Goal: Task Accomplishment & Management: Manage account settings

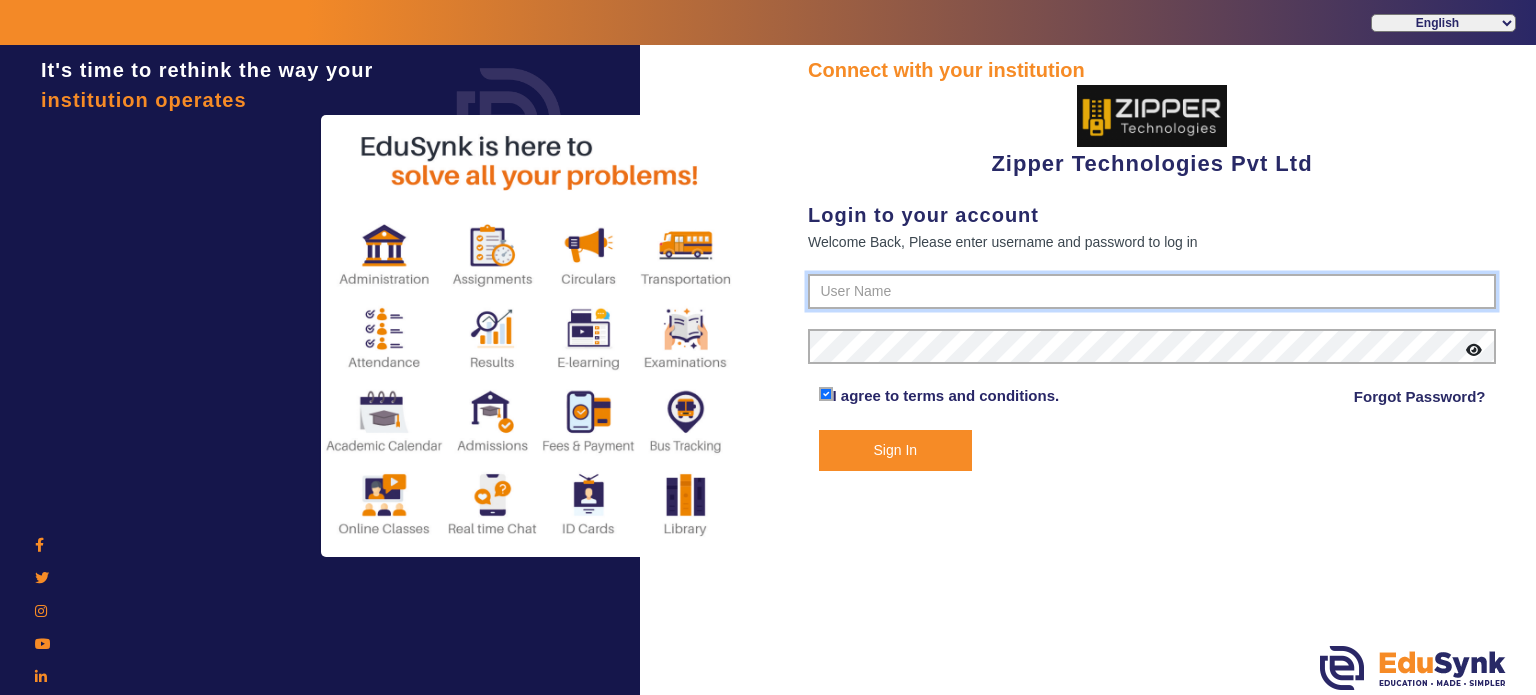
type input "1008790000"
click at [904, 441] on button "Sign In" at bounding box center [896, 450] width 154 height 41
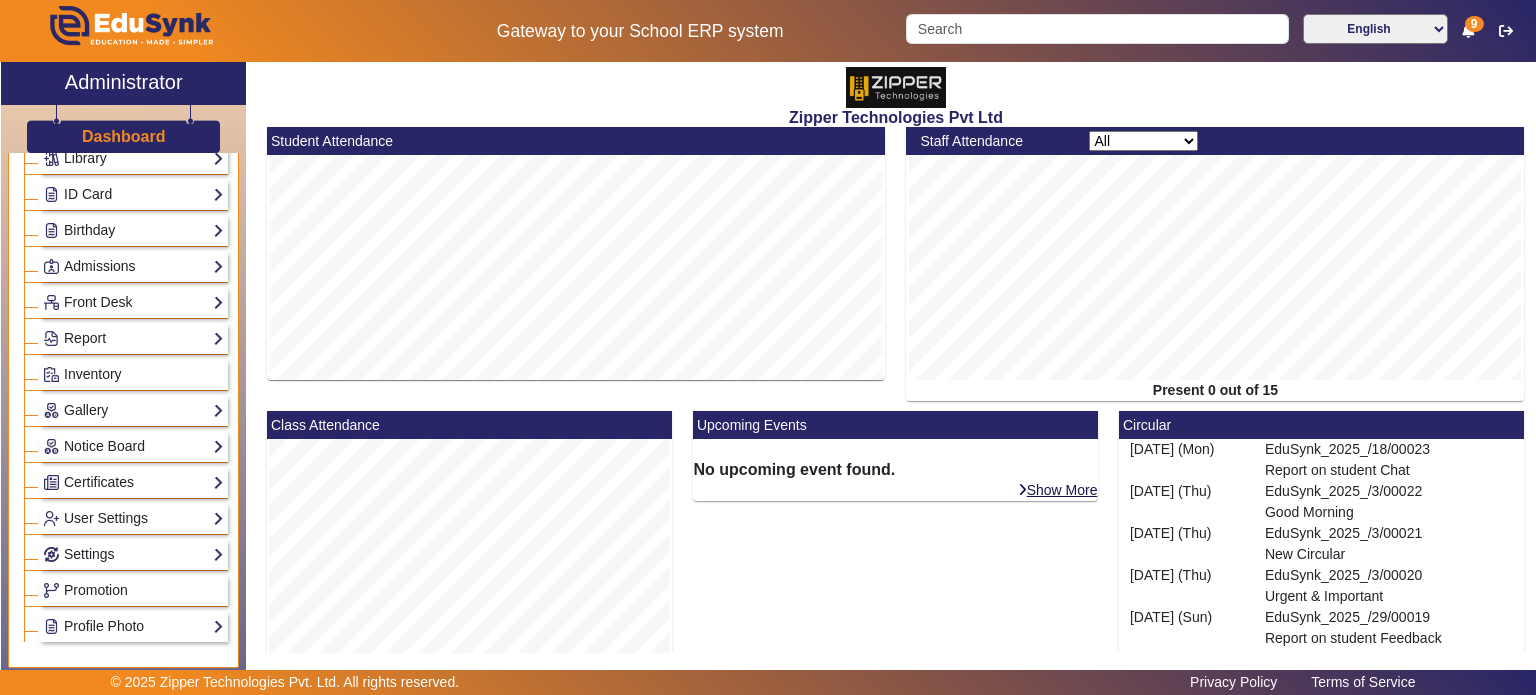
scroll to position [340, 0]
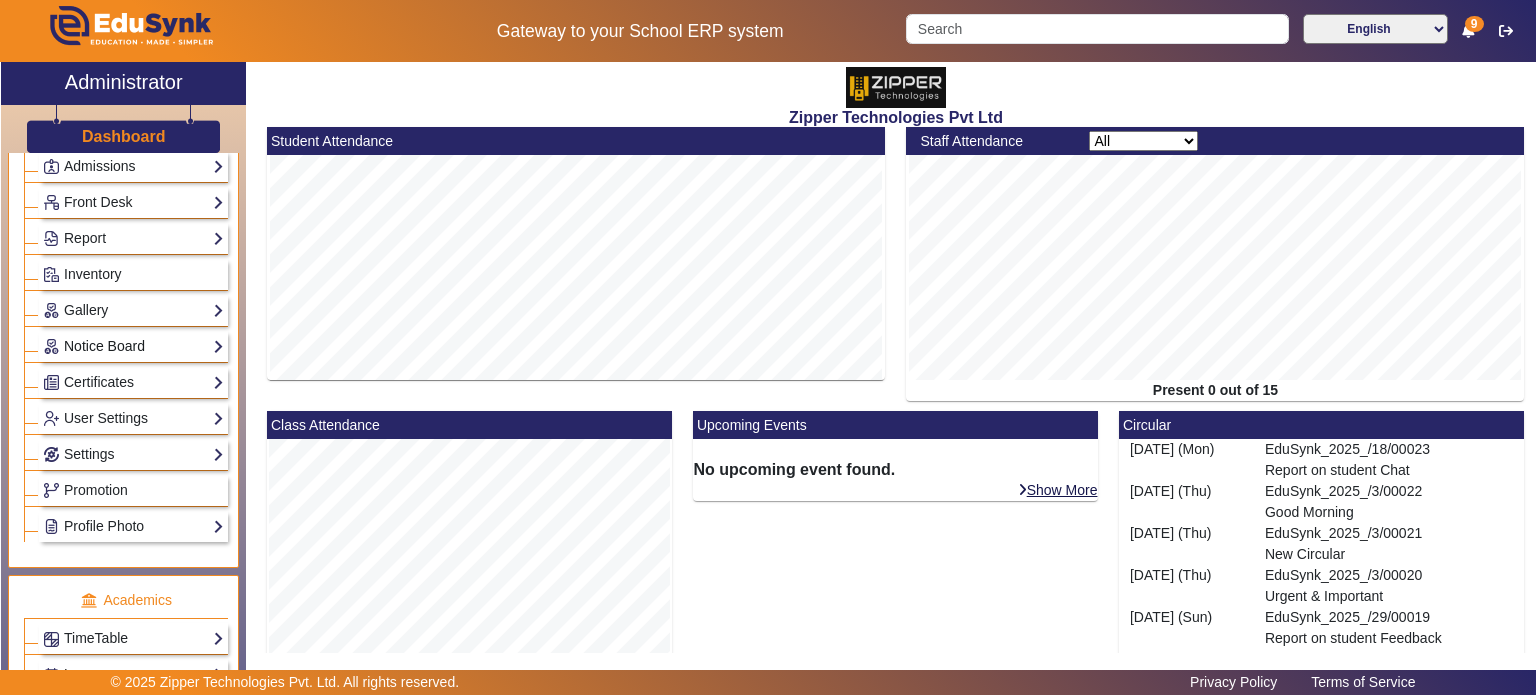
click at [134, 335] on link "Notice Board" at bounding box center [133, 346] width 181 height 23
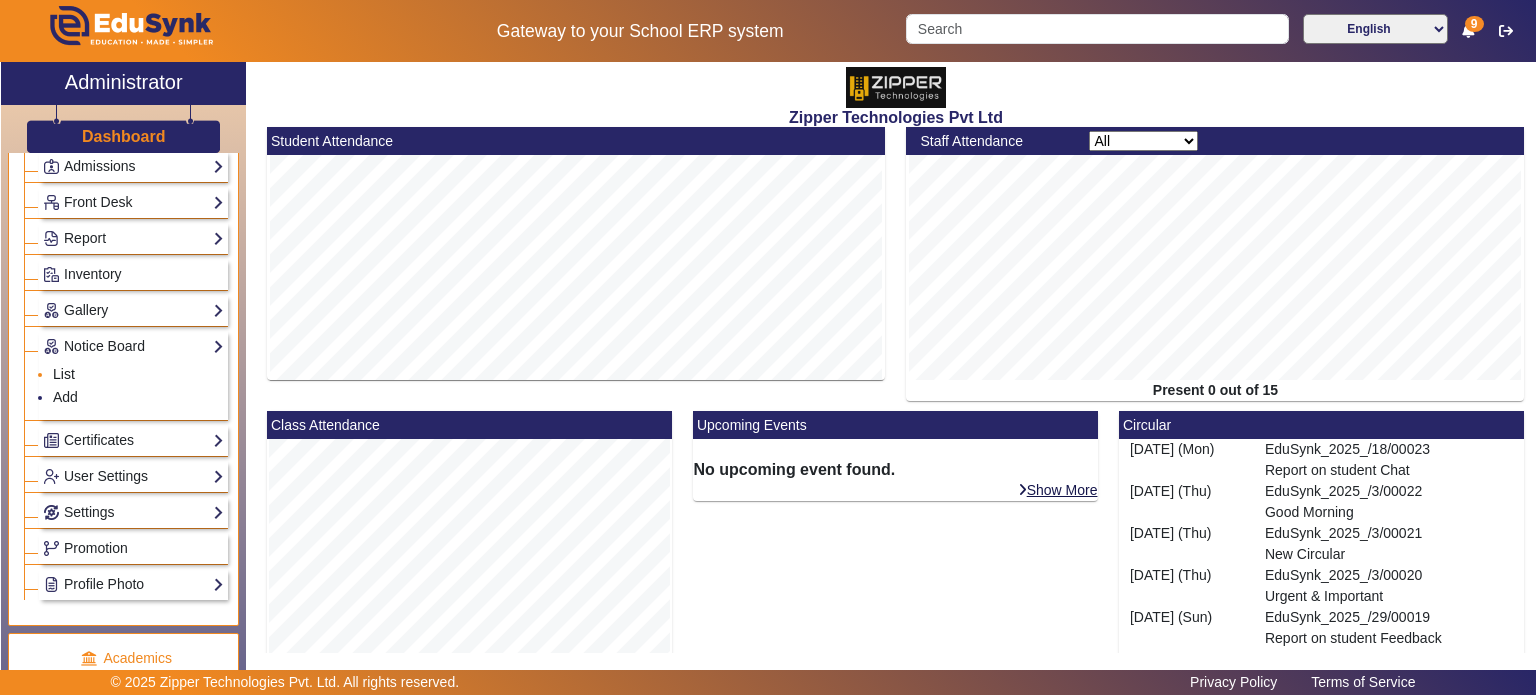
click at [72, 366] on link "List" at bounding box center [64, 374] width 22 height 16
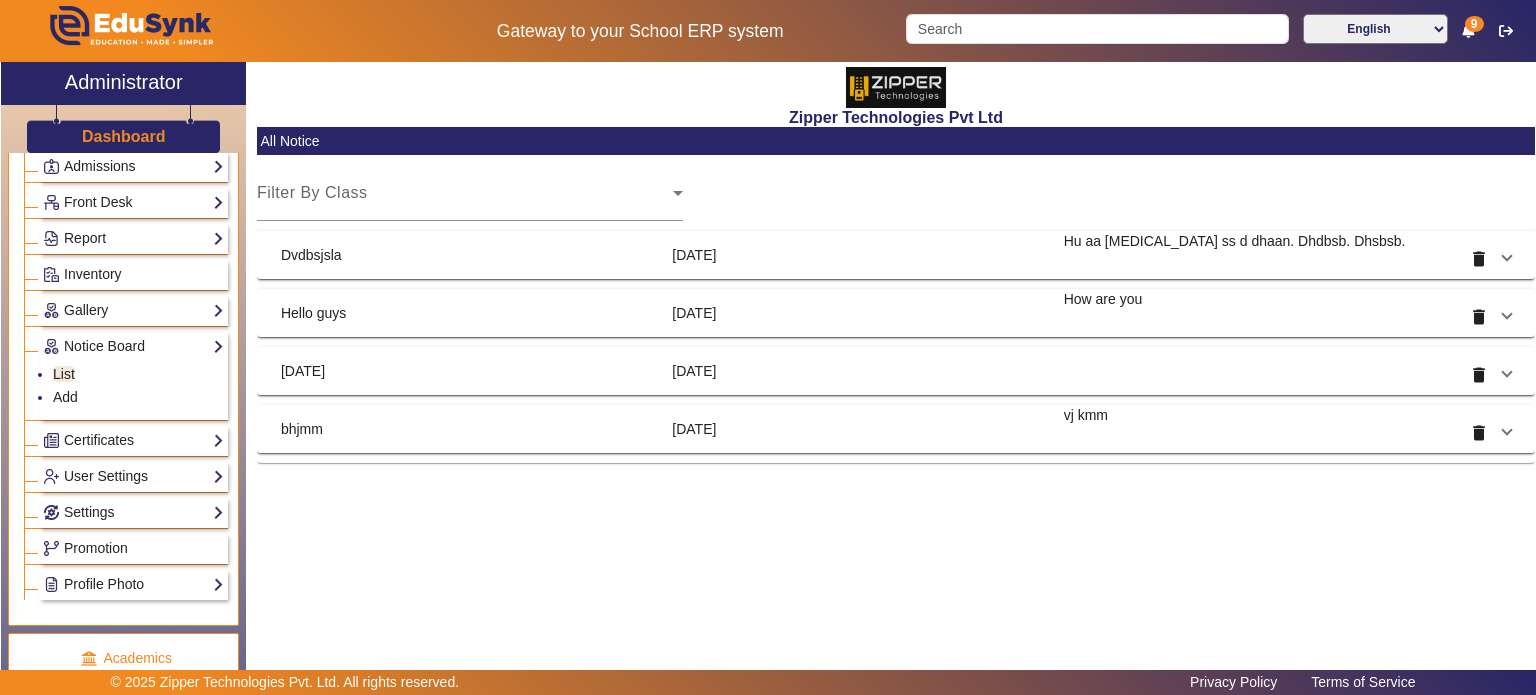
click at [368, 283] on mat-card "All Notice Filter By Class Select Class Dvdbsjsla [DATE] Hu aa [MEDICAL_DATA] s…" at bounding box center [896, 295] width 1278 height 336
click at [363, 258] on mat-panel-title "Dvdbsjsla" at bounding box center [468, 255] width 375 height 48
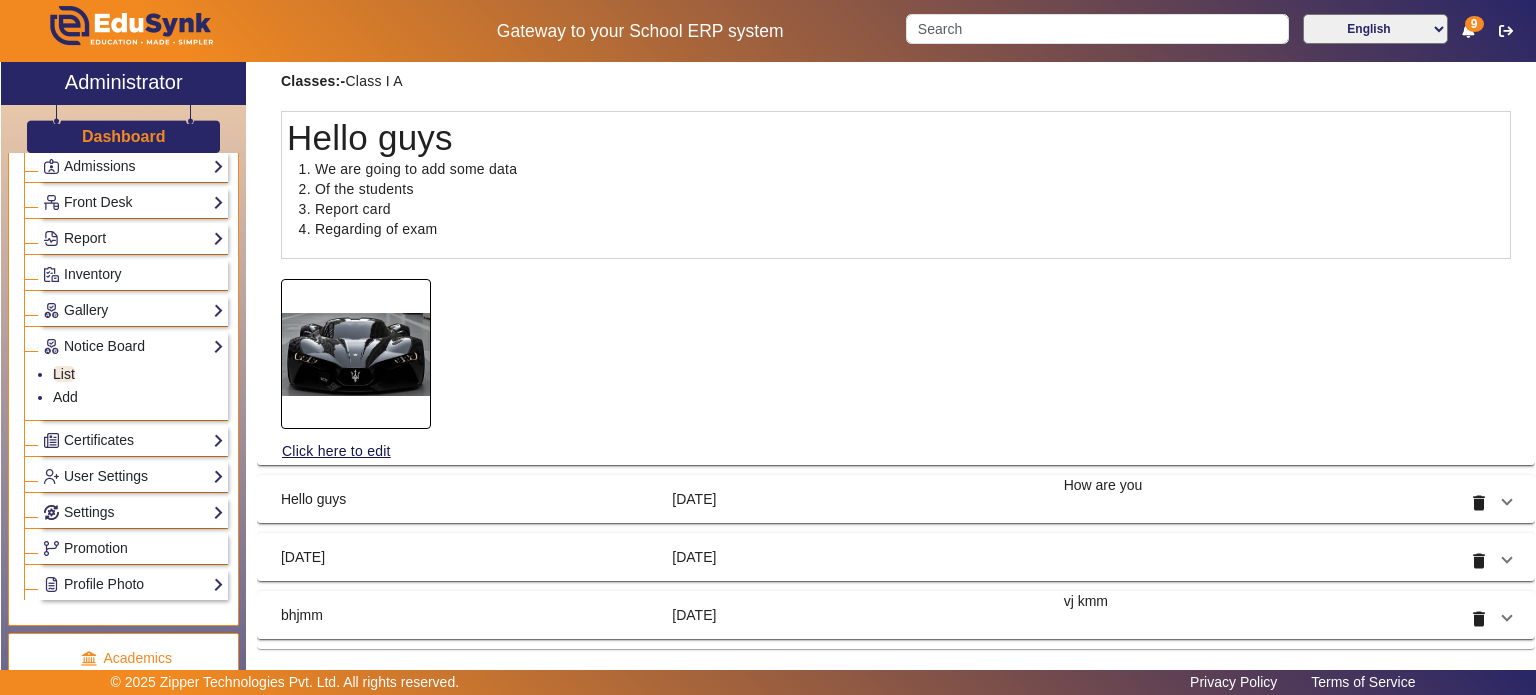
scroll to position [249, 0]
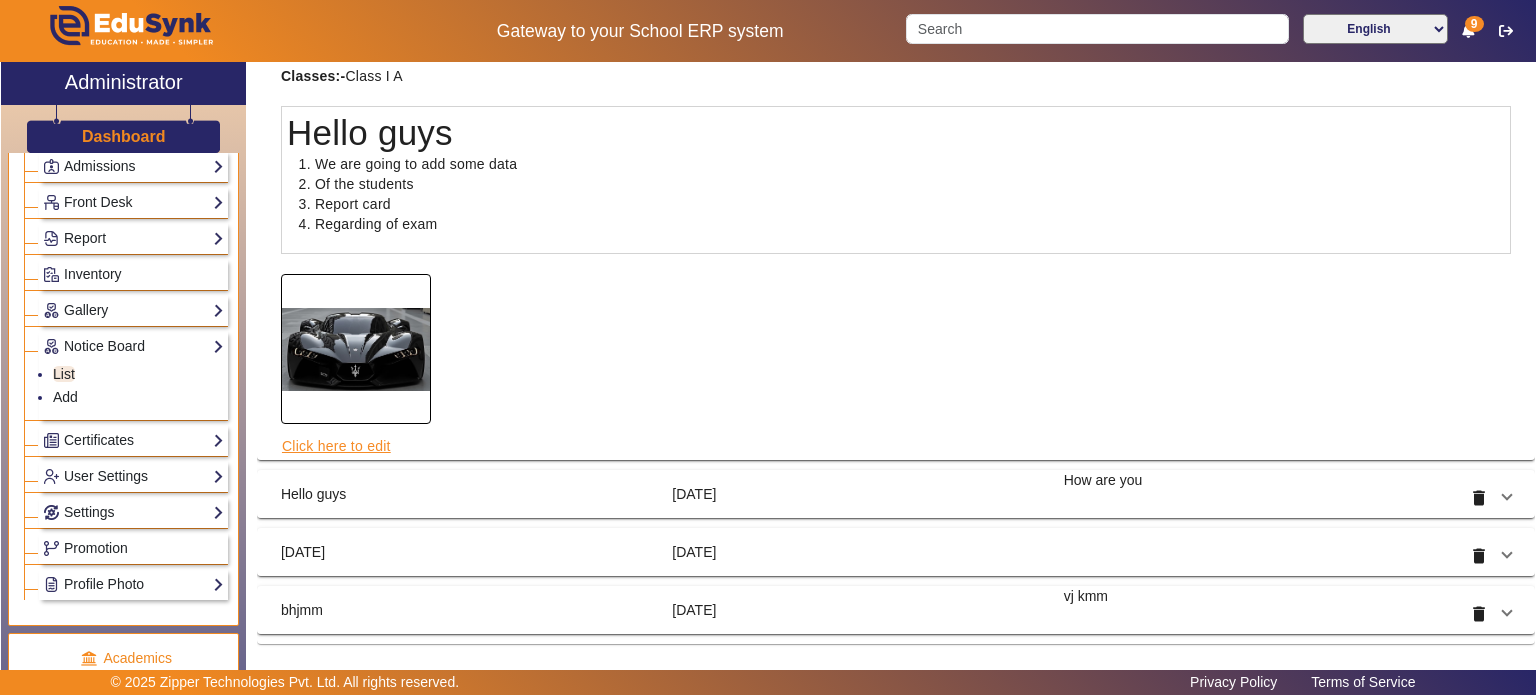
click at [353, 447] on link "Click here to edit" at bounding box center [336, 446] width 111 height 22
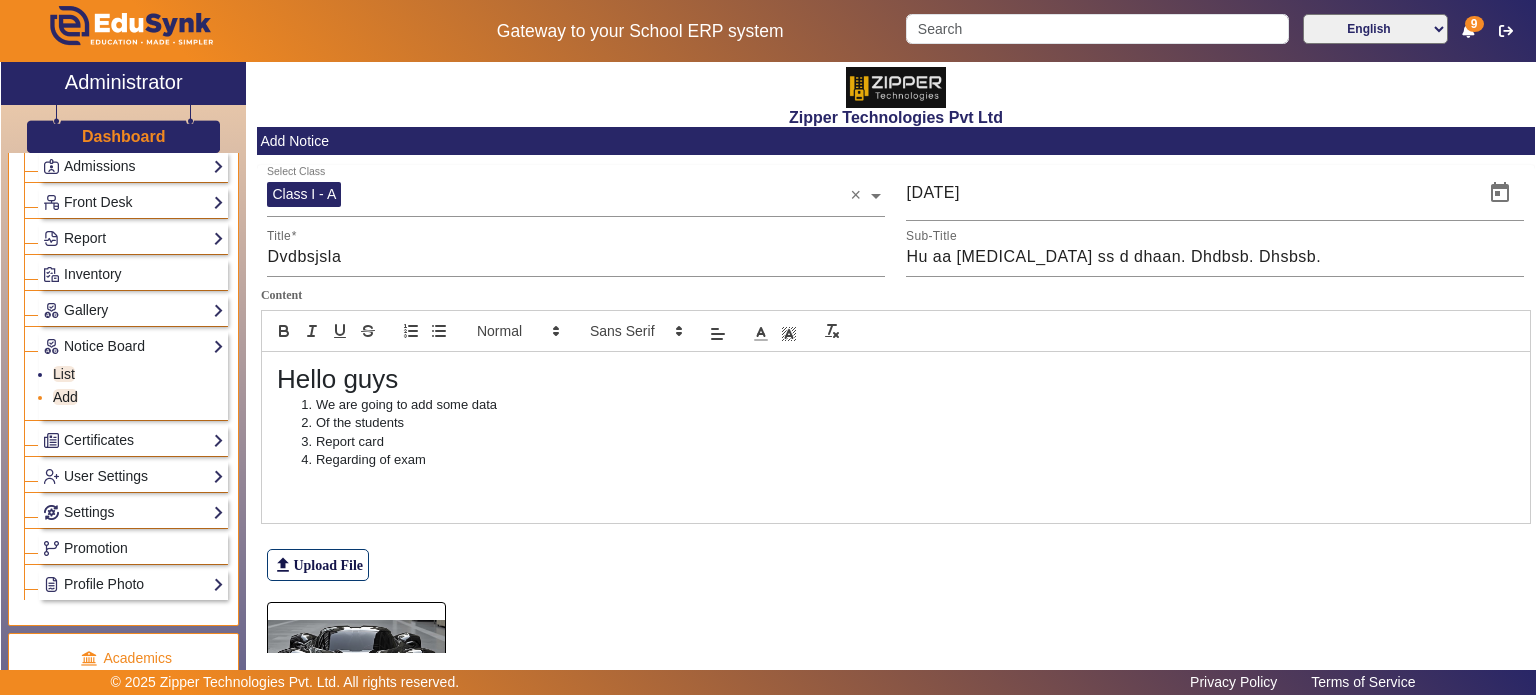
click at [74, 389] on link "Add" at bounding box center [65, 397] width 25 height 16
click at [64, 368] on link "List" at bounding box center [64, 374] width 22 height 16
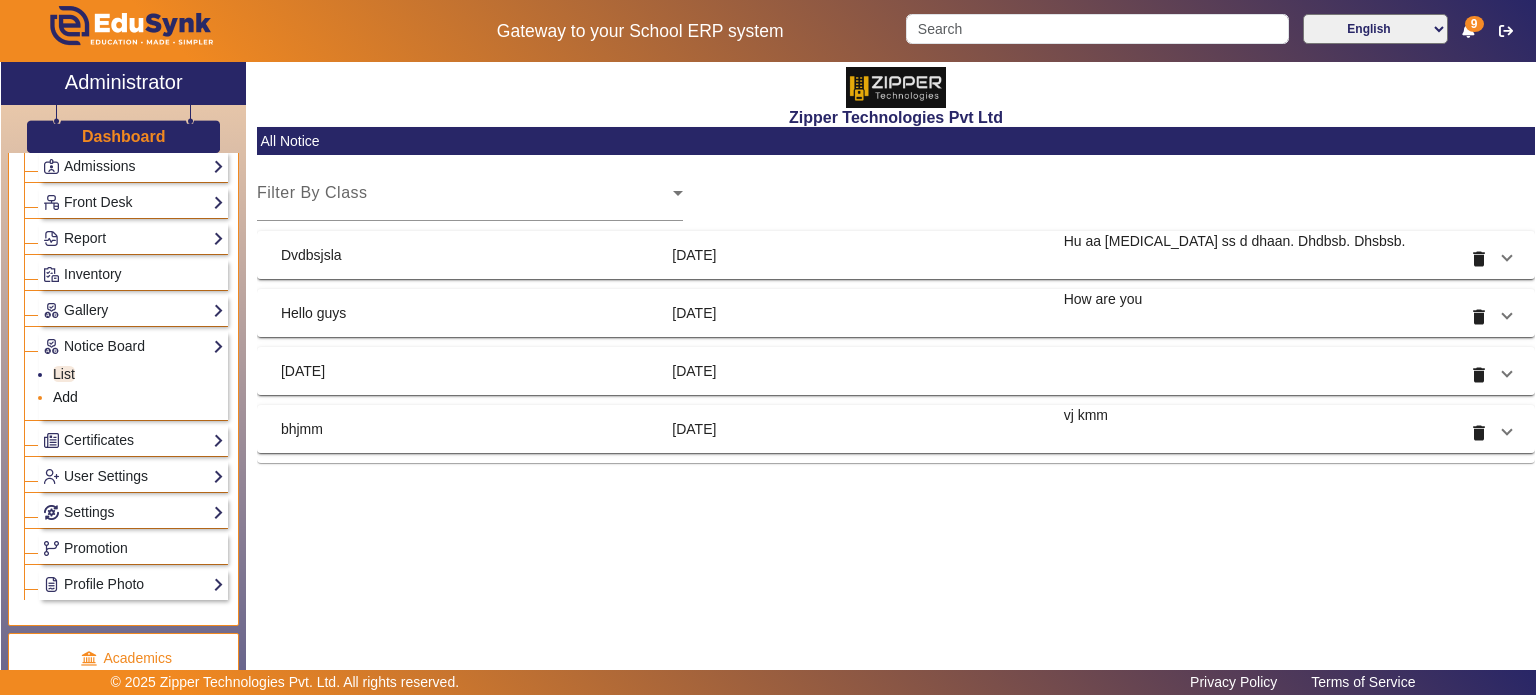
click at [69, 389] on link "Add" at bounding box center [65, 397] width 25 height 16
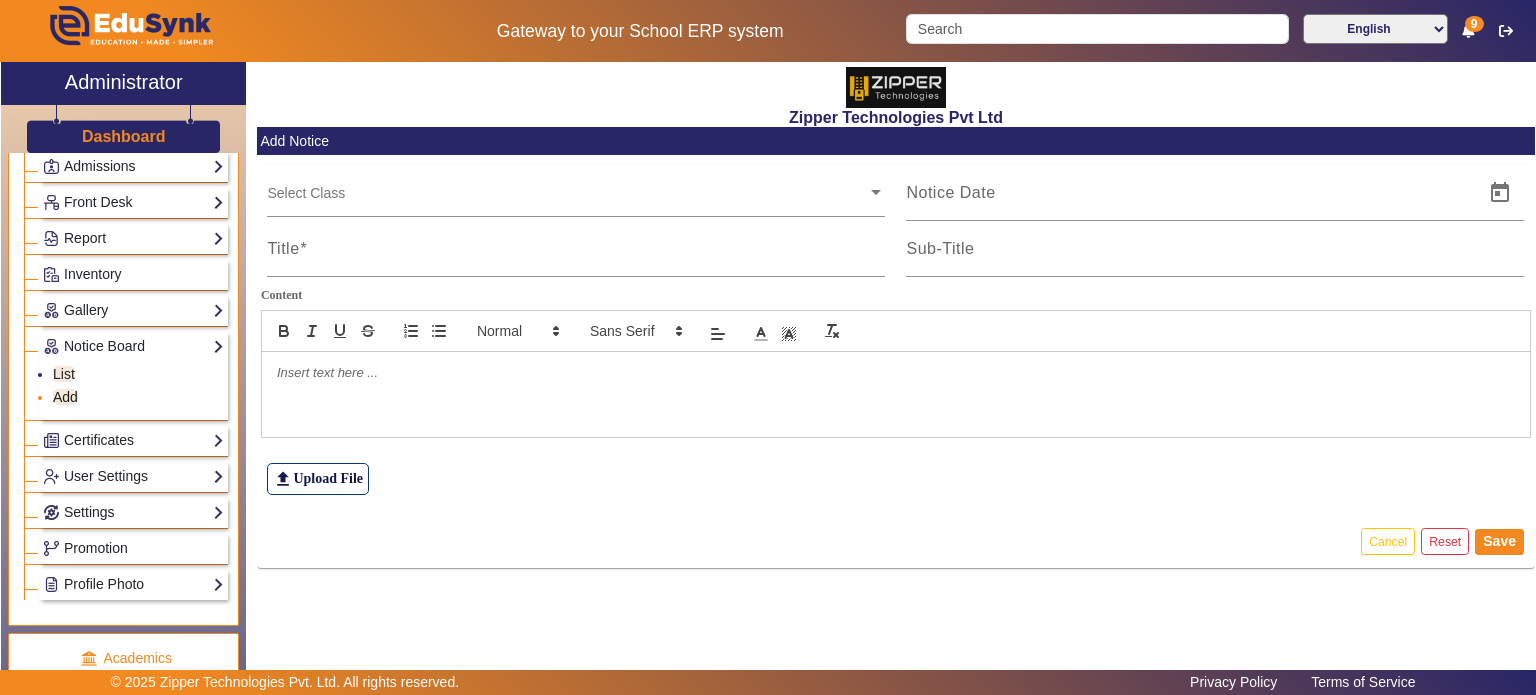
click at [73, 393] on link "Add" at bounding box center [65, 397] width 25 height 16
click at [68, 371] on link "List" at bounding box center [64, 374] width 22 height 16
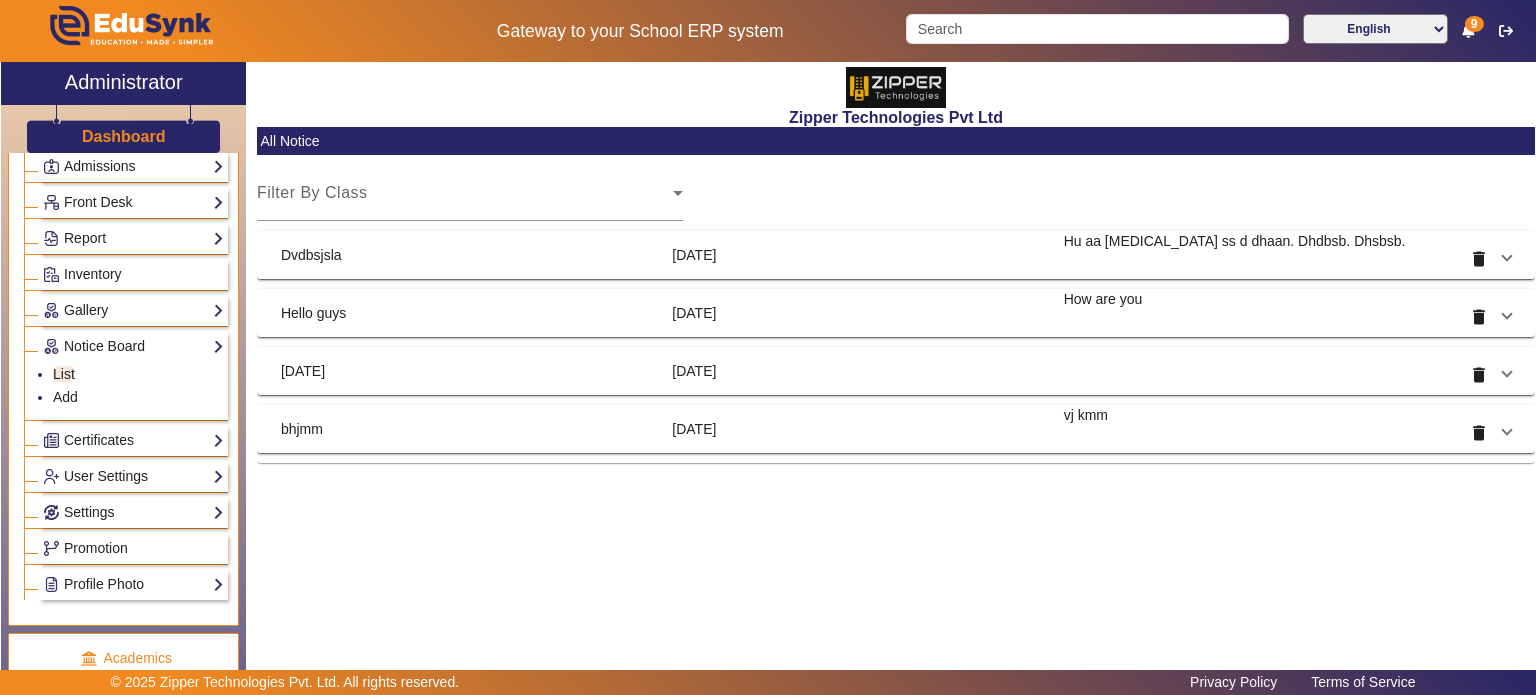
click at [429, 256] on mat-panel-title "Dvdbsjsla" at bounding box center [468, 255] width 375 height 48
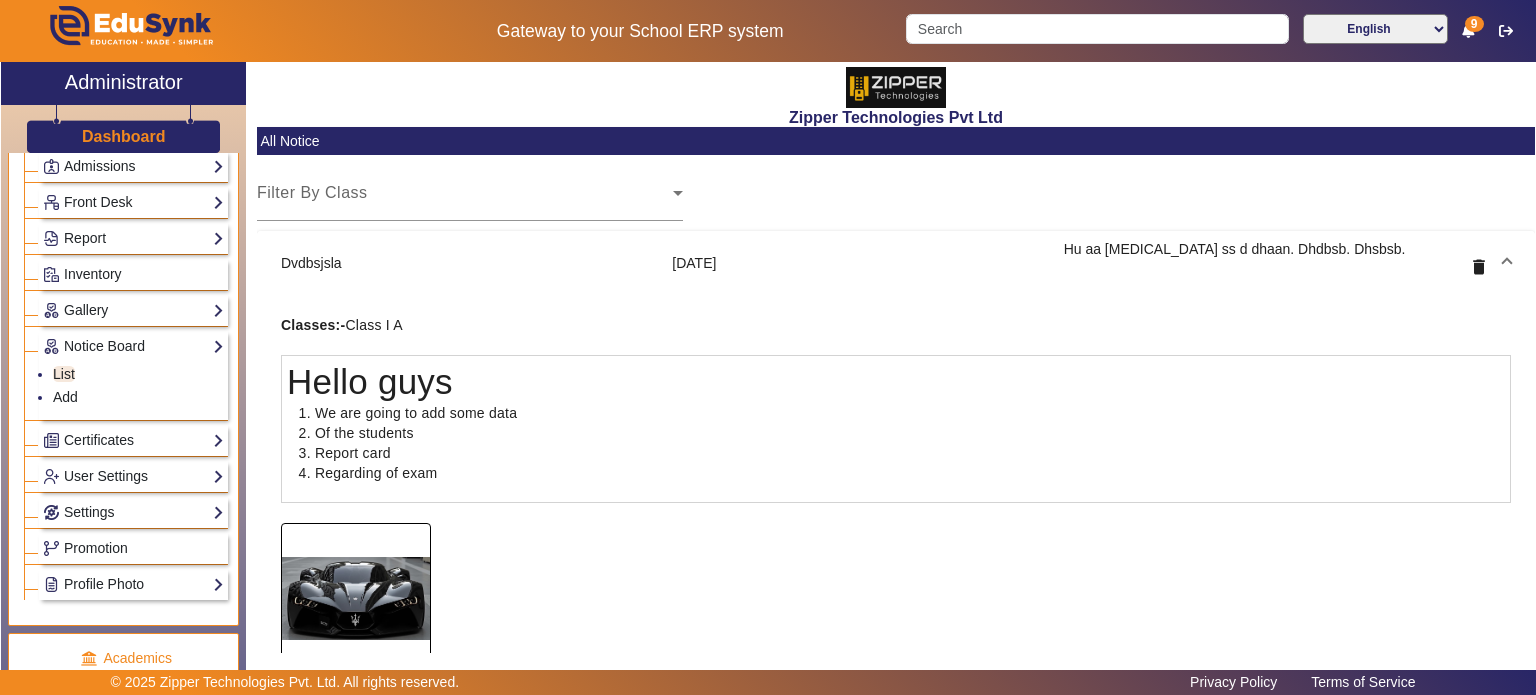
scroll to position [236, 0]
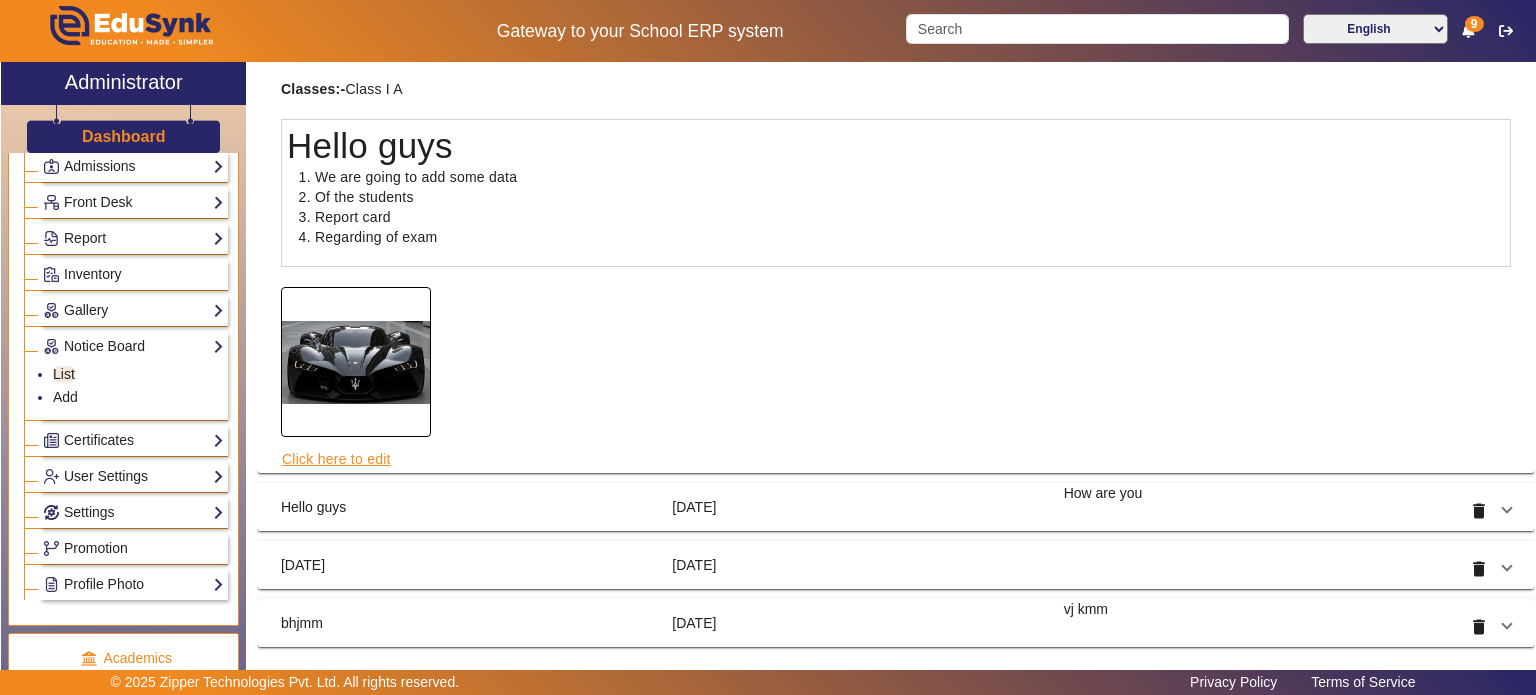
click at [355, 455] on link "Click here to edit" at bounding box center [336, 459] width 111 height 22
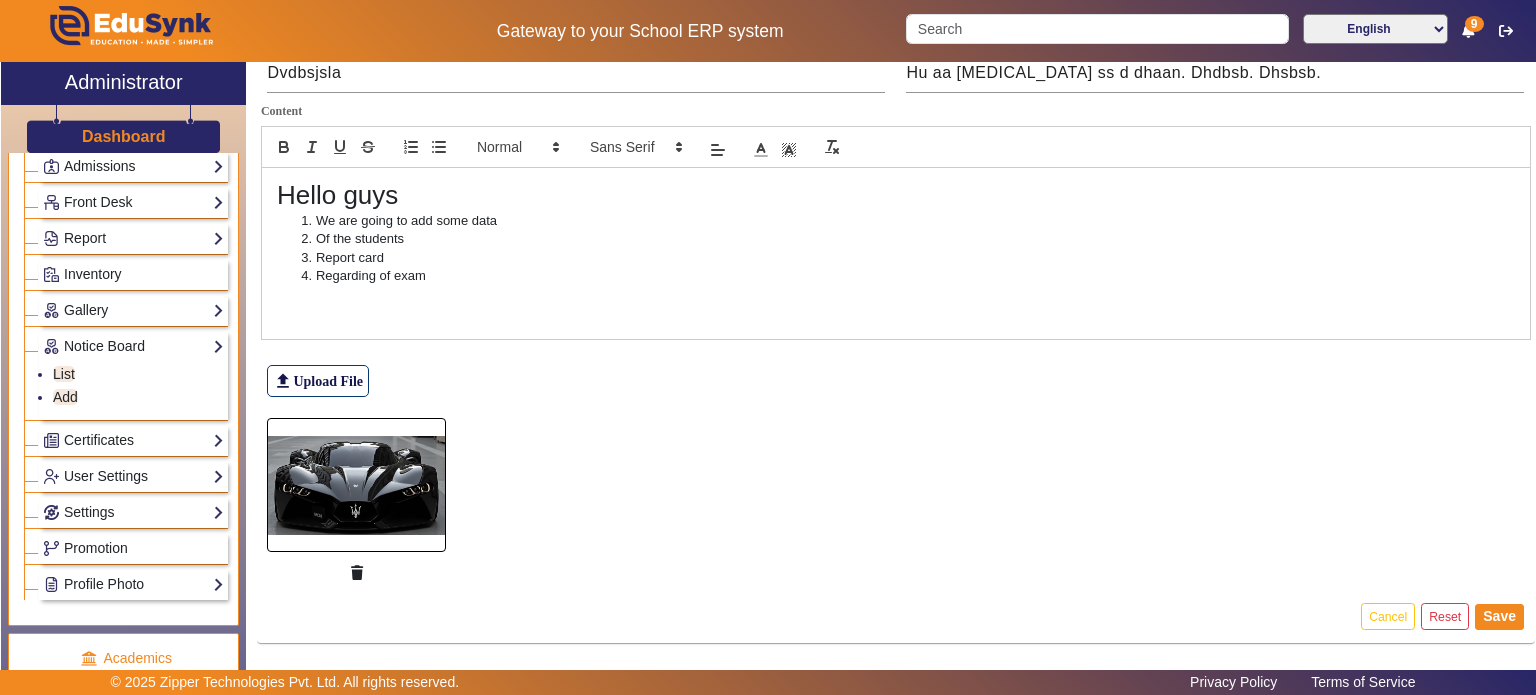
scroll to position [180, 0]
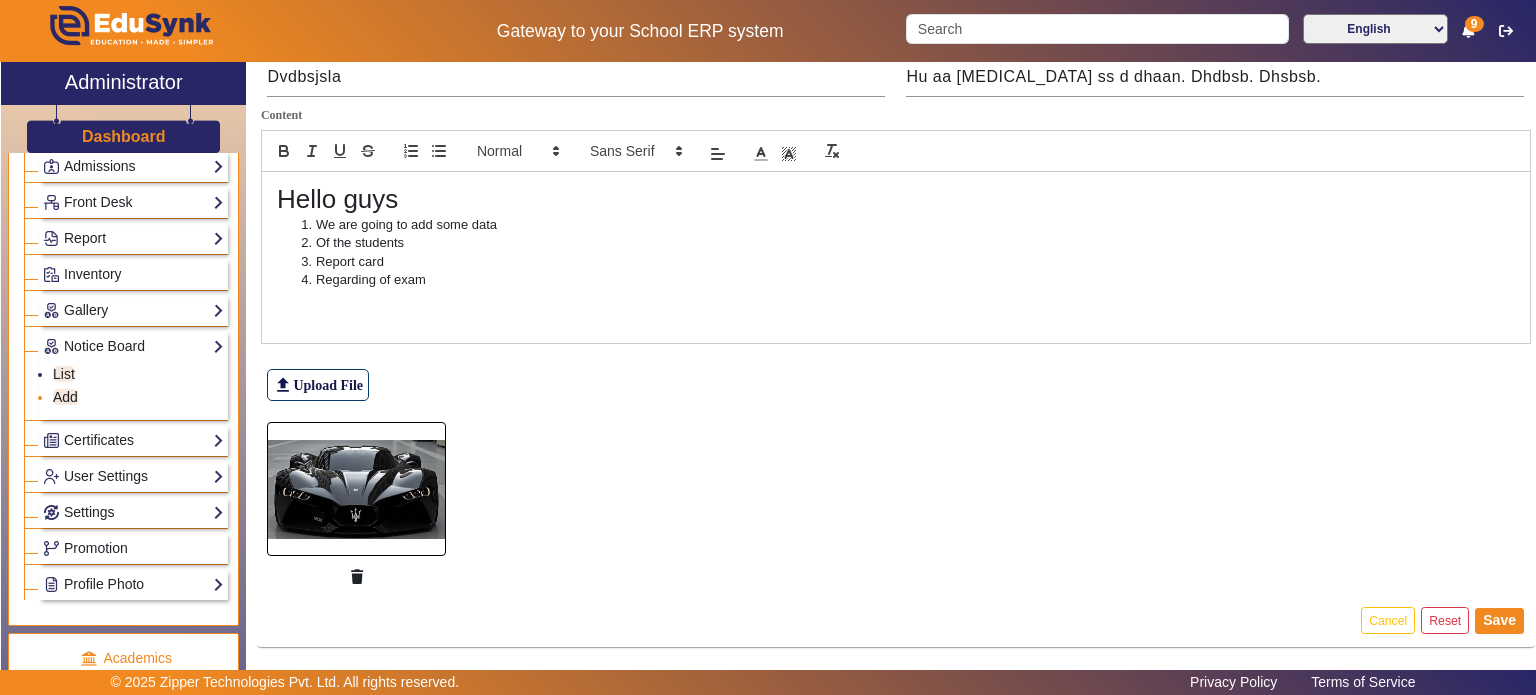
click at [68, 396] on link "Add" at bounding box center [65, 397] width 25 height 16
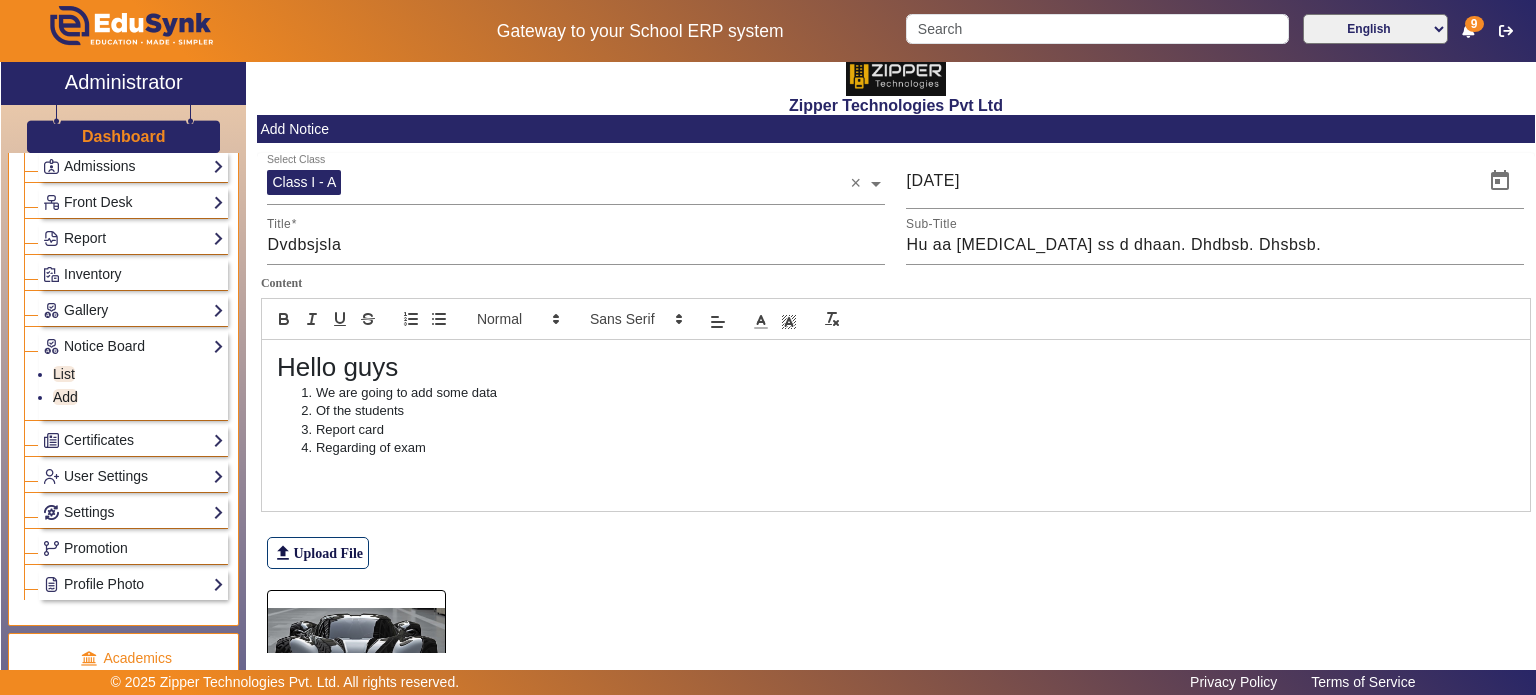
scroll to position [18, 0]
